Goal: Understand process/instructions

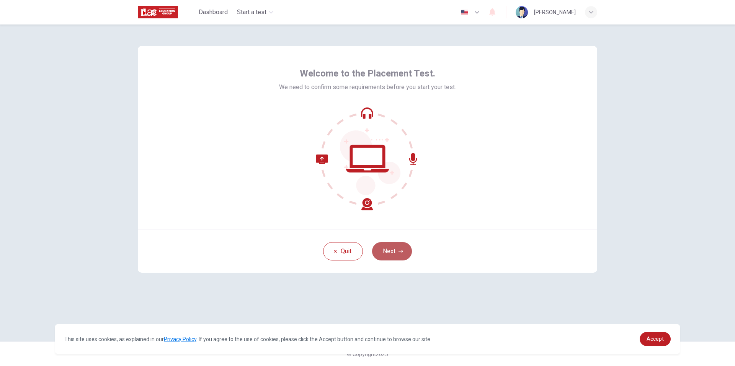
click at [399, 246] on button "Next" at bounding box center [392, 251] width 40 height 18
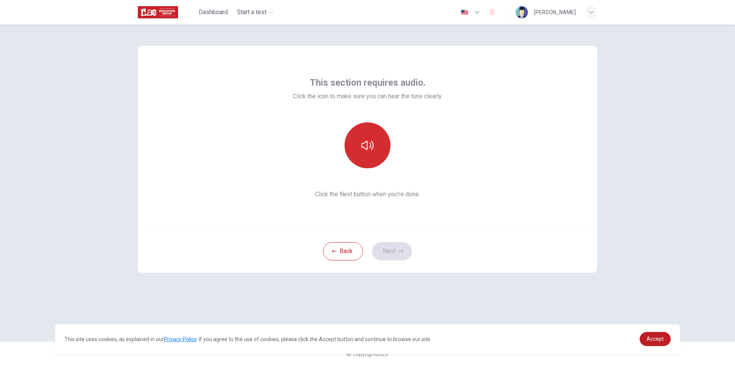
click at [381, 142] on button "button" at bounding box center [368, 146] width 46 height 46
click at [356, 137] on button "button" at bounding box center [368, 146] width 46 height 46
click at [364, 139] on button "button" at bounding box center [368, 146] width 46 height 46
click at [365, 138] on button "button" at bounding box center [368, 146] width 46 height 46
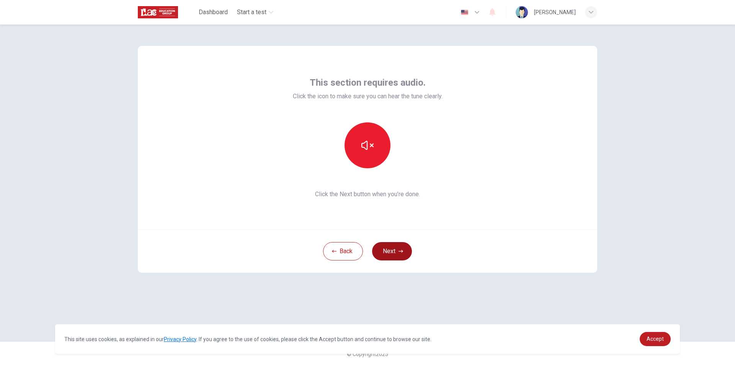
click at [401, 256] on button "Next" at bounding box center [392, 251] width 40 height 18
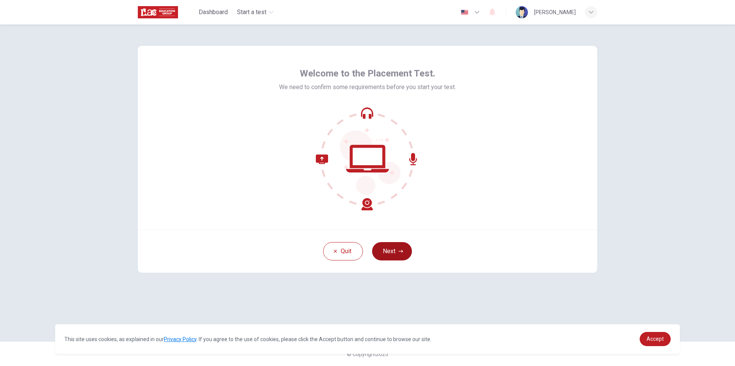
click at [400, 252] on icon "button" at bounding box center [401, 251] width 5 height 5
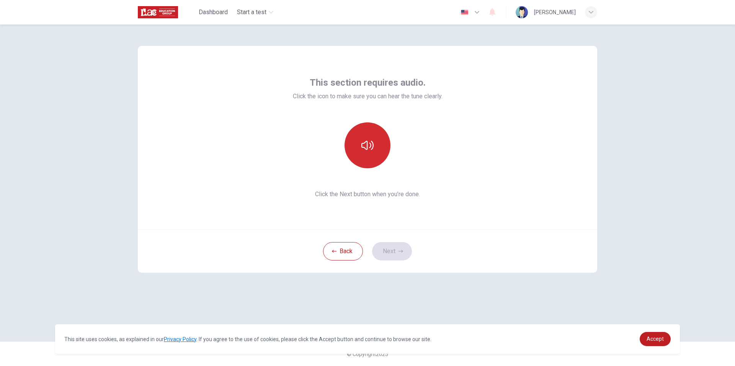
click at [369, 150] on icon "button" at bounding box center [367, 145] width 12 height 12
click at [402, 255] on button "Next" at bounding box center [392, 251] width 40 height 18
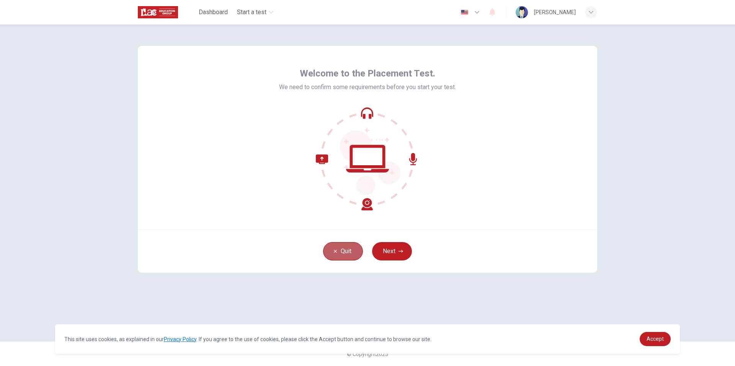
click at [338, 248] on button "Quit" at bounding box center [343, 251] width 40 height 18
click at [398, 249] on button "Next" at bounding box center [392, 251] width 40 height 18
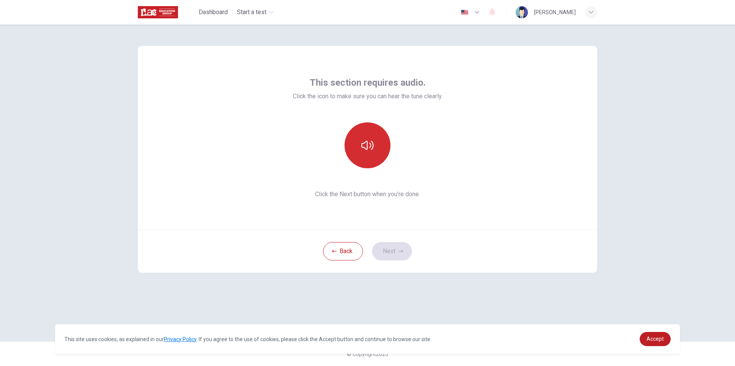
click at [362, 150] on icon "button" at bounding box center [367, 145] width 12 height 12
click at [374, 156] on button "button" at bounding box center [368, 146] width 46 height 46
click at [374, 155] on button "button" at bounding box center [368, 146] width 46 height 46
click at [407, 251] on button "Next" at bounding box center [392, 251] width 40 height 18
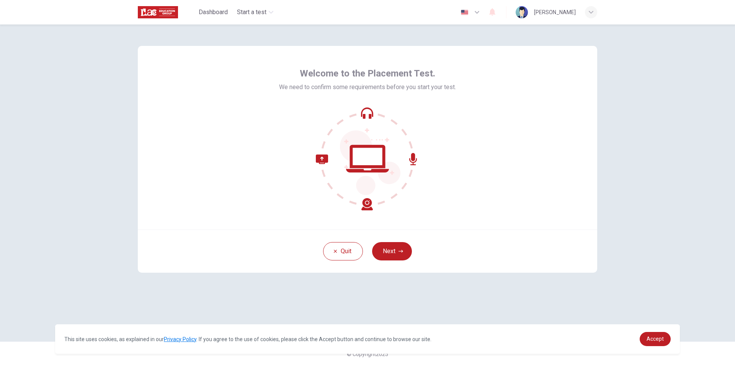
click at [406, 261] on div "Quit Next" at bounding box center [367, 251] width 459 height 43
click at [399, 251] on icon "button" at bounding box center [401, 251] width 5 height 5
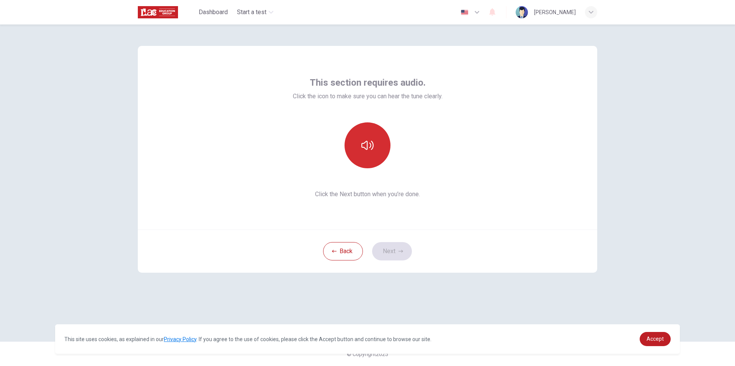
click at [367, 164] on button "button" at bounding box center [368, 146] width 46 height 46
click at [395, 250] on button "Next" at bounding box center [392, 251] width 40 height 18
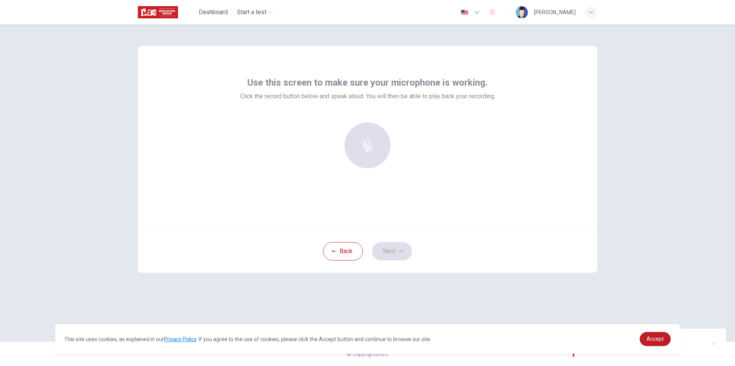
click at [373, 150] on div at bounding box center [367, 146] width 83 height 46
